Goal: Task Accomplishment & Management: Manage account settings

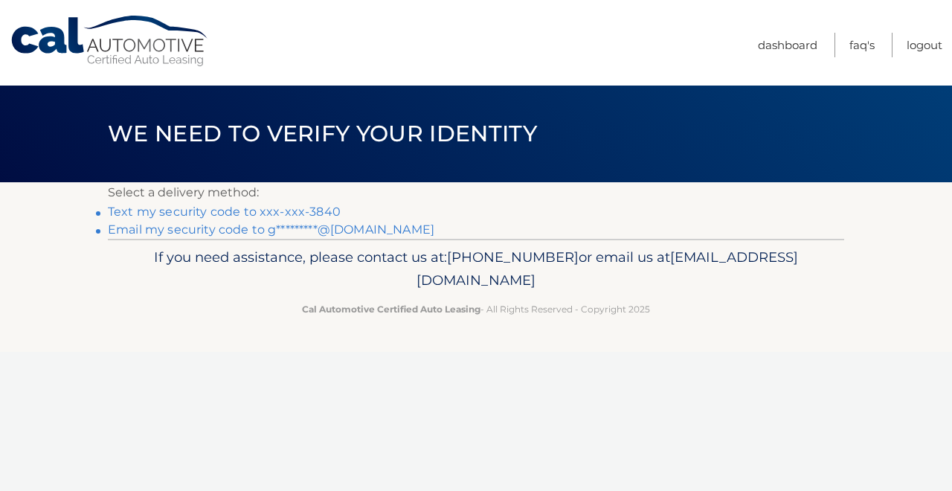
click at [267, 212] on link "Text my security code to xxx-xxx-3840" at bounding box center [224, 211] width 233 height 14
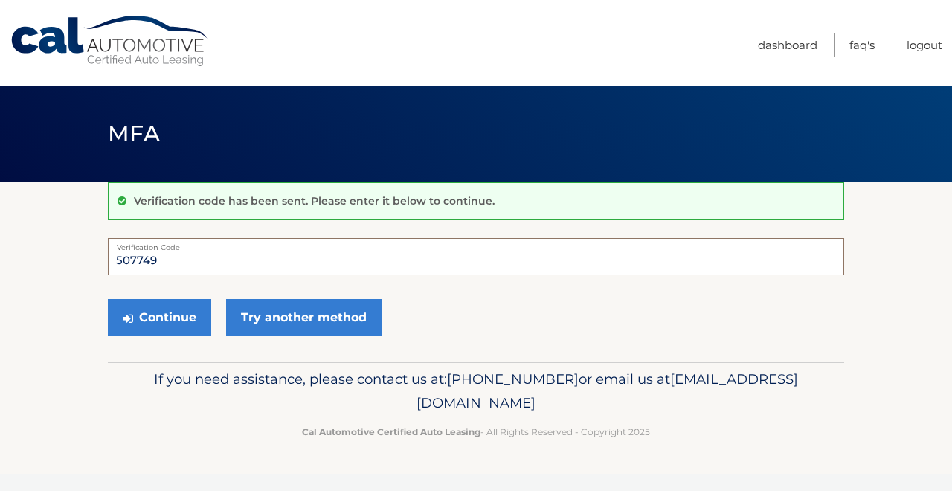
type input "507749"
click at [159, 317] on button "Continue" at bounding box center [159, 317] width 103 height 37
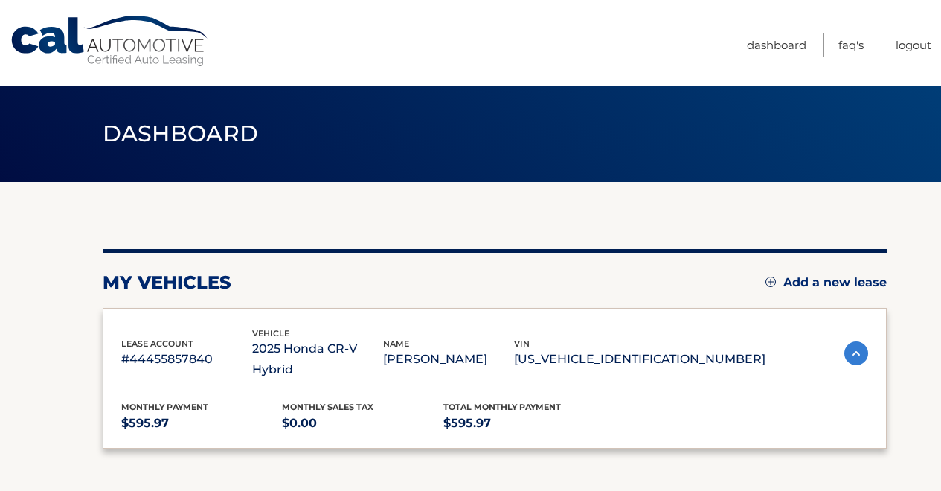
click at [142, 312] on div "lease account #44455857840 vehicle 2025 Honda CR-V Hybrid name [PERSON_NAME] vi…" at bounding box center [495, 378] width 784 height 141
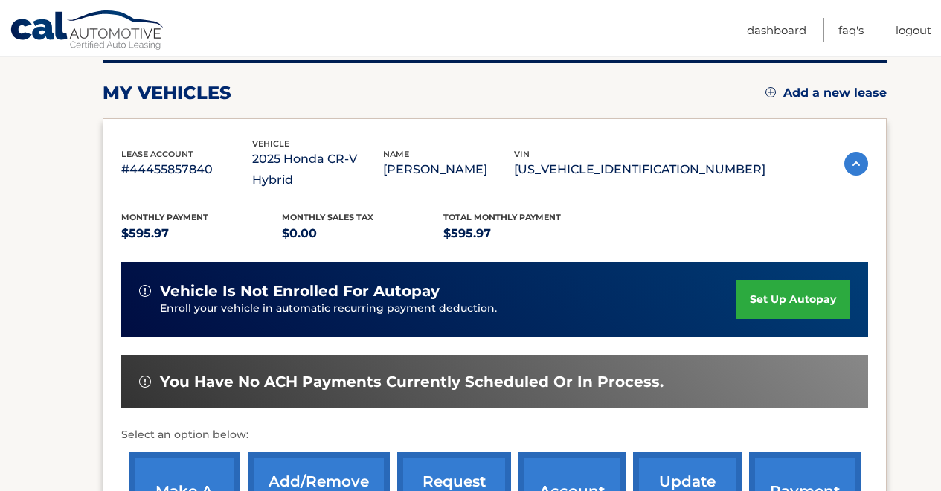
scroll to position [259, 0]
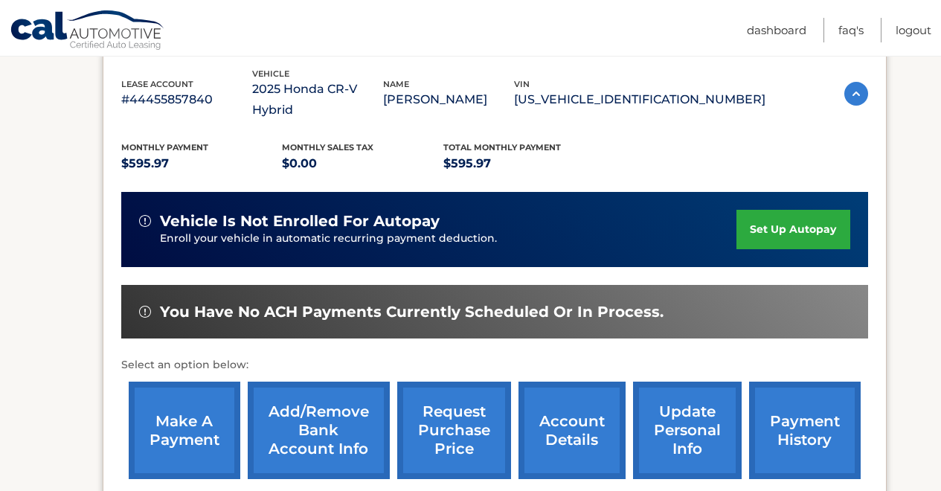
click at [195, 422] on link "make a payment" at bounding box center [185, 429] width 112 height 97
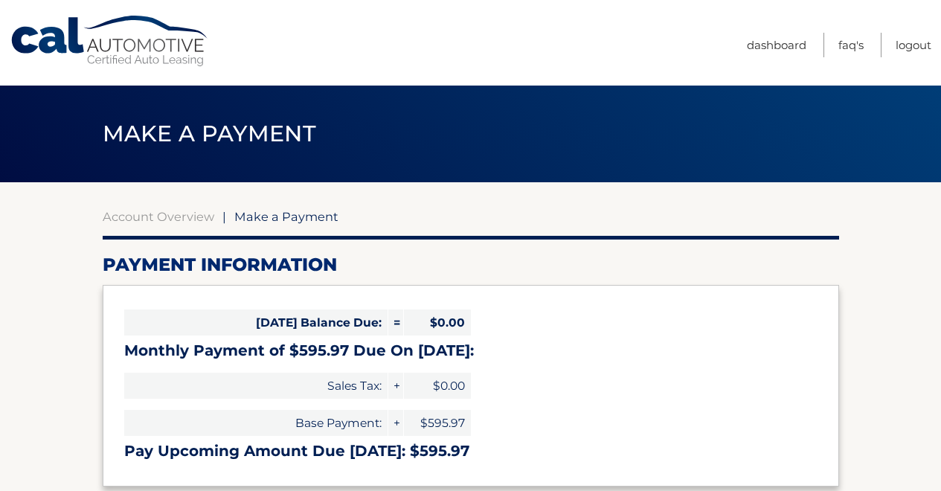
select select "Yzg1MzZmYzUtMTI1My00NThmLTk3ZjUtN2IwYTc1ZmFiZDdj"
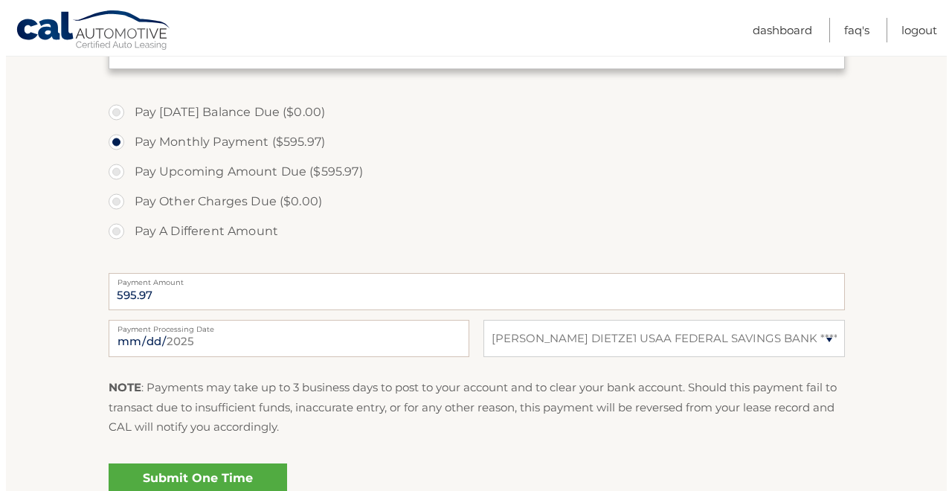
scroll to position [467, 0]
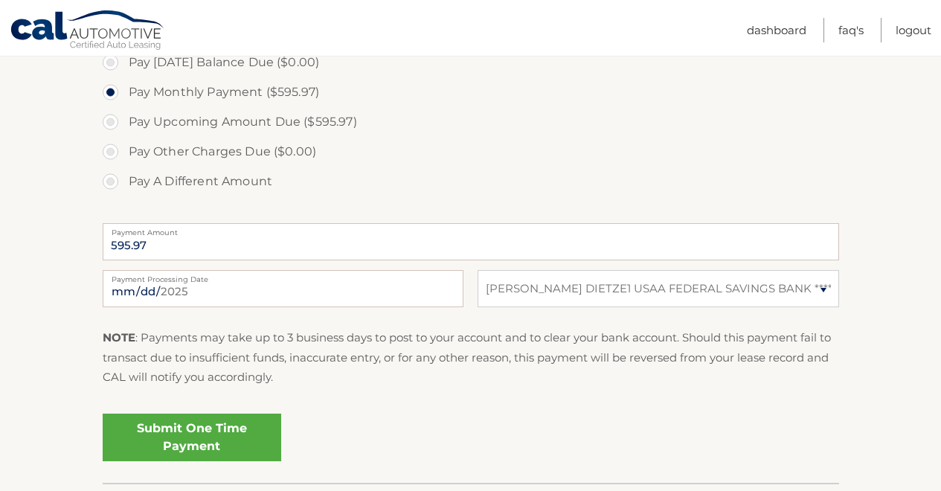
drag, startPoint x: 547, startPoint y: 311, endPoint x: 556, endPoint y: 303, distance: 11.6
click at [547, 311] on div "2025-08-30 Payment Processing Date This payment is scheduled after your grace p…" at bounding box center [471, 297] width 736 height 54
click at [211, 446] on link "Submit One Time Payment" at bounding box center [192, 437] width 178 height 48
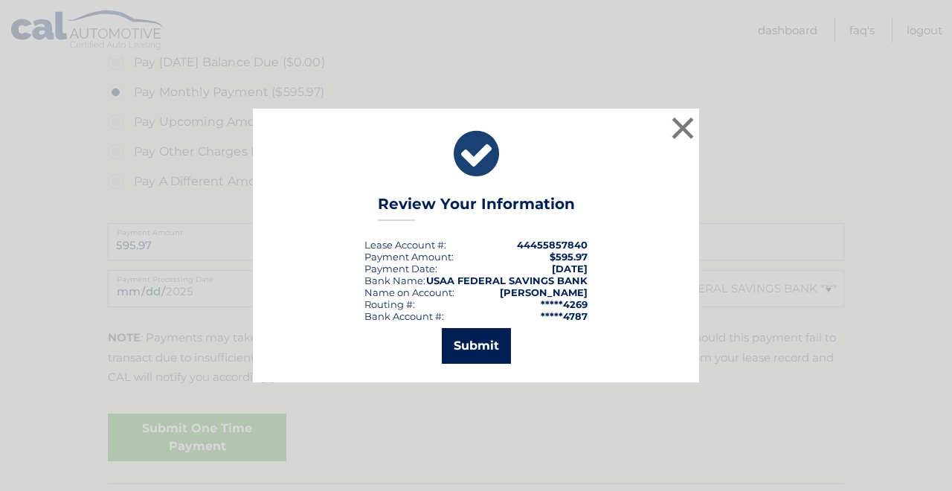
click at [459, 357] on button "Submit" at bounding box center [476, 346] width 69 height 36
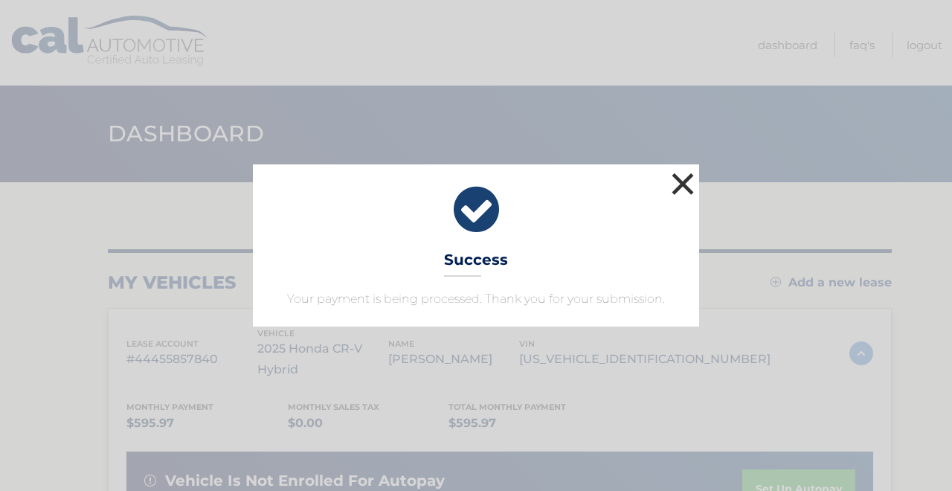
click at [677, 187] on button "×" at bounding box center [683, 184] width 30 height 30
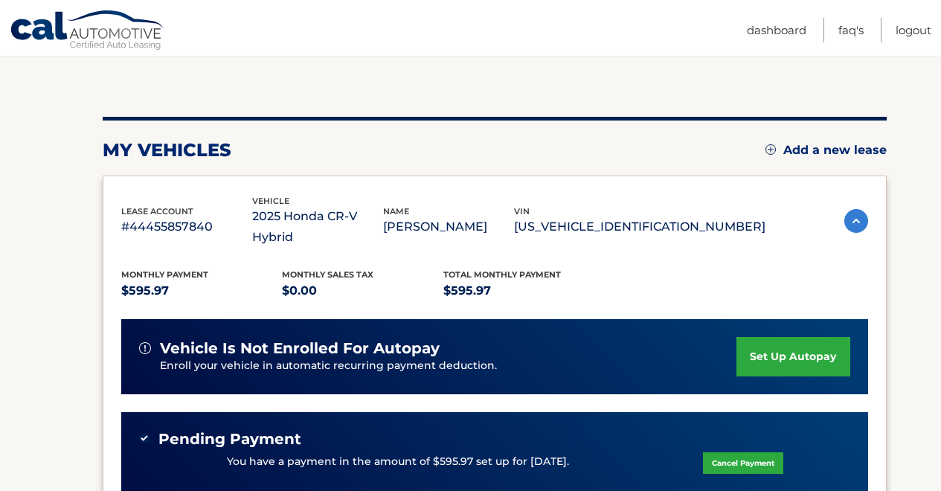
scroll to position [135, 0]
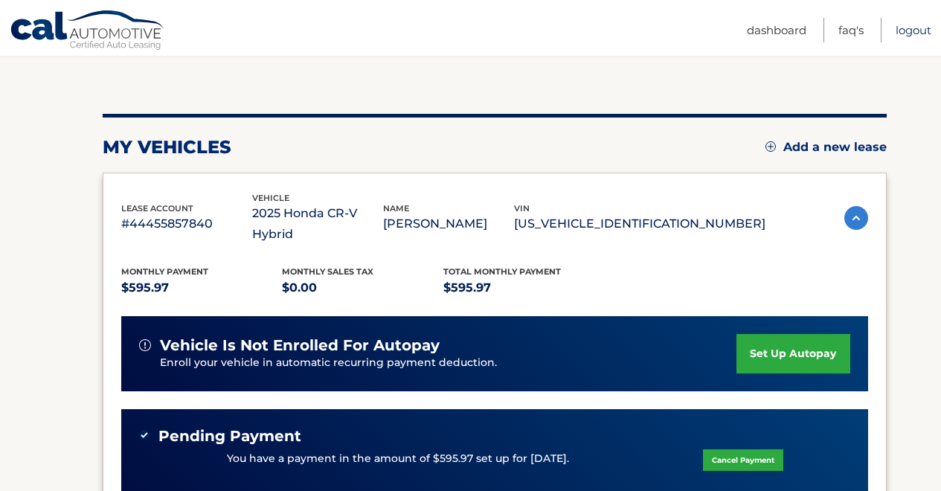
click at [915, 30] on link "Logout" at bounding box center [913, 30] width 36 height 25
